Goal: Information Seeking & Learning: Find specific fact

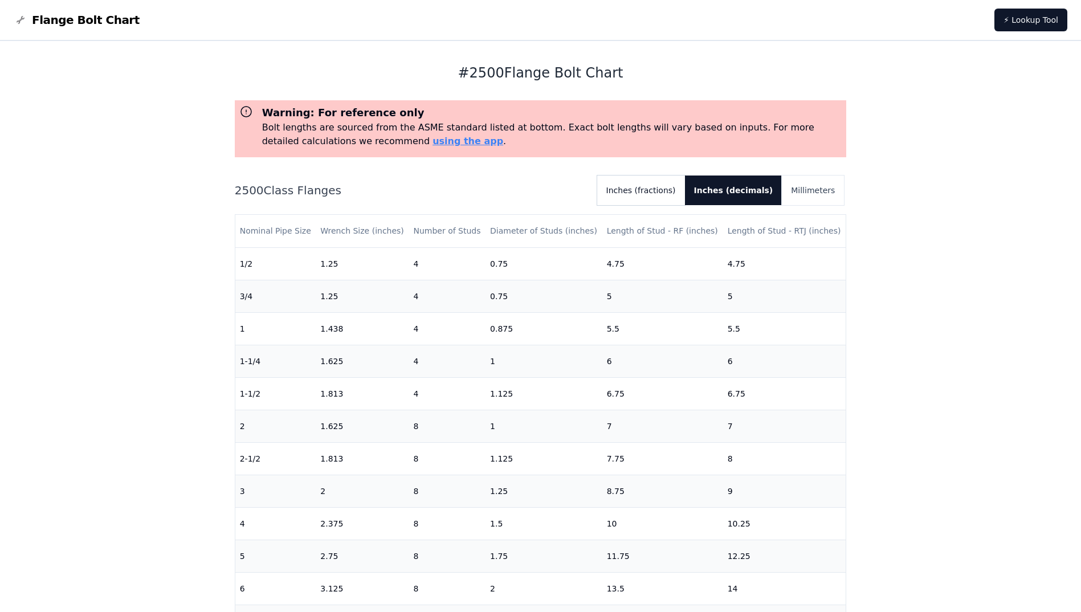
click at [656, 196] on button "Inches (fractions)" at bounding box center [641, 191] width 88 height 30
click at [747, 185] on button "Inches (decimals)" at bounding box center [738, 191] width 88 height 30
click at [664, 187] on button "Inches (fractions)" at bounding box center [641, 191] width 88 height 30
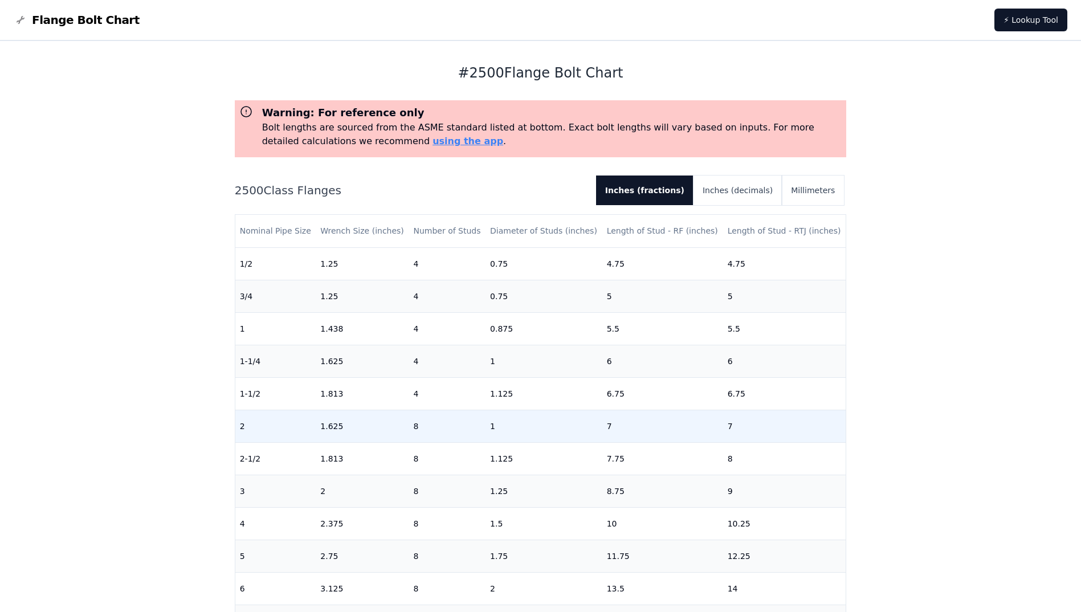
click at [249, 426] on td "2" at bounding box center [275, 426] width 81 height 32
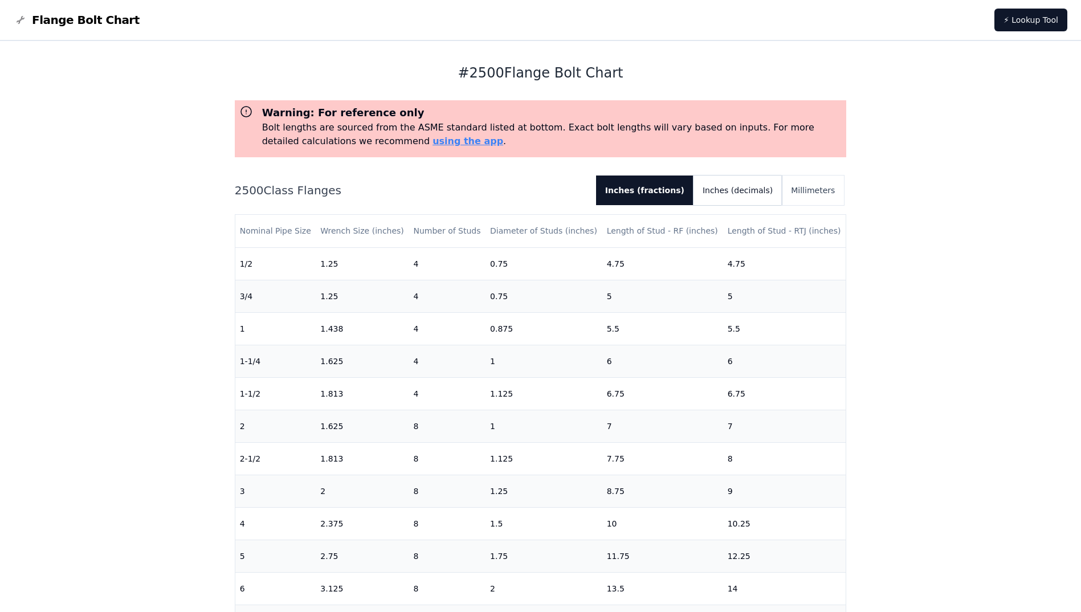
click at [751, 181] on button "Inches (decimals)" at bounding box center [738, 191] width 88 height 30
click at [661, 190] on button "Inches (fractions)" at bounding box center [641, 191] width 88 height 30
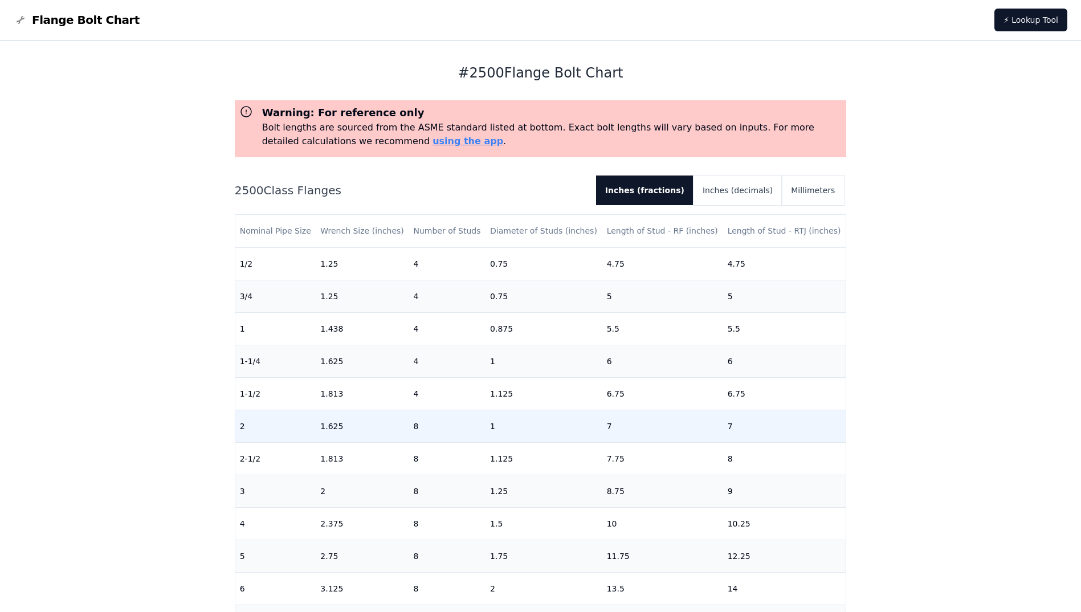
click at [311, 428] on td "2" at bounding box center [275, 426] width 81 height 32
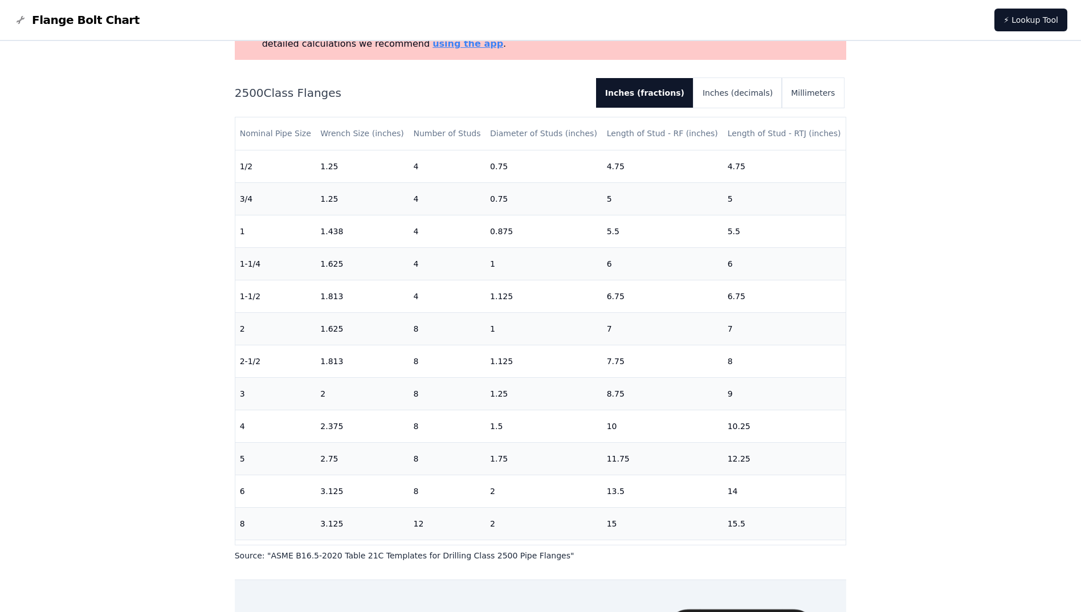
scroll to position [40, 0]
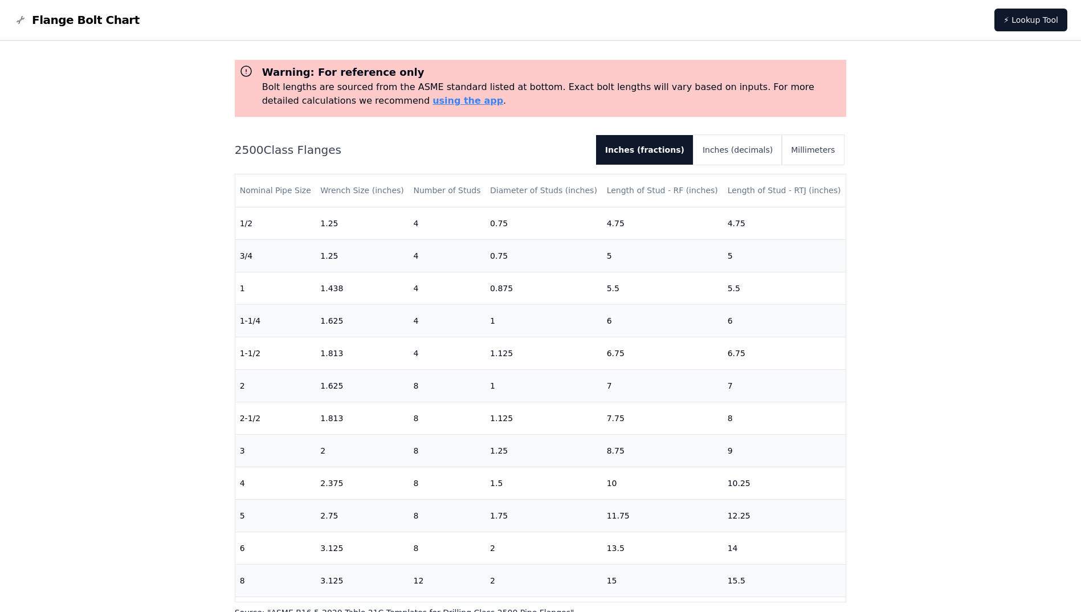
click at [762, 90] on p "Bolt lengths are sourced from the ASME standard listed at bottom. Exact bolt le…" at bounding box center [552, 93] width 580 height 27
